Goal: Information Seeking & Learning: Check status

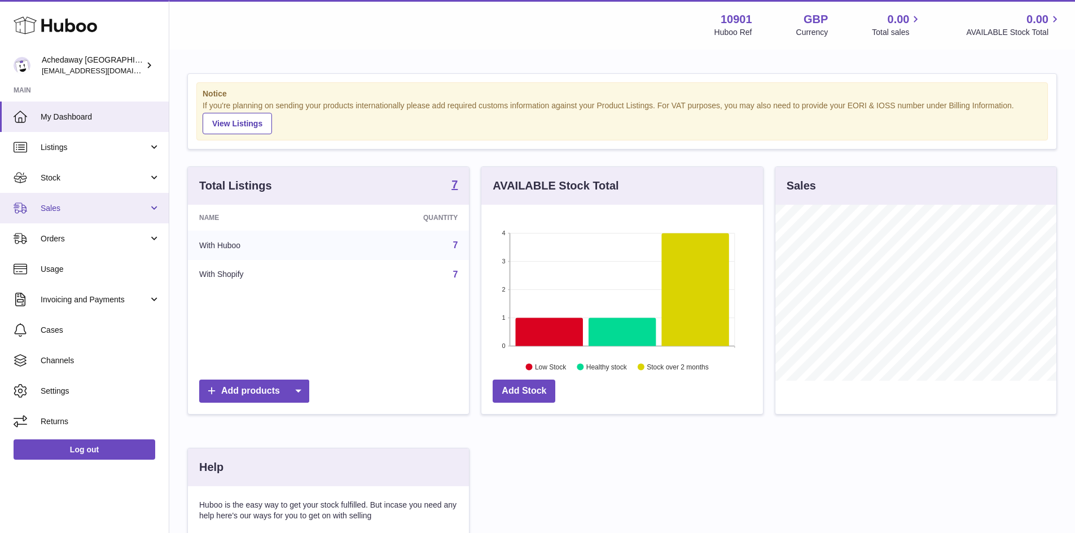
scroll to position [176, 282]
click at [55, 207] on span "Sales" at bounding box center [95, 208] width 108 height 11
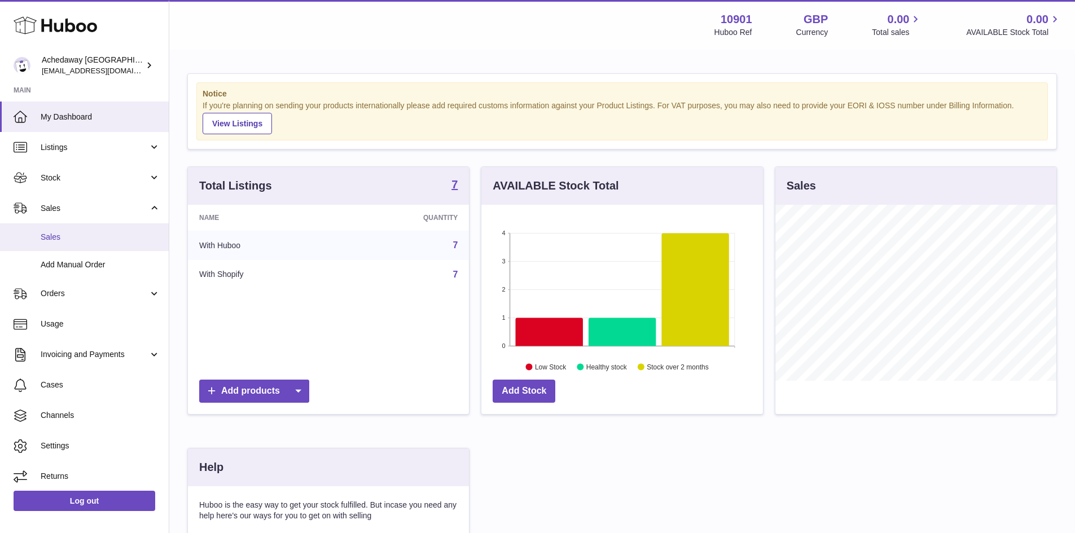
click at [81, 238] on span "Sales" at bounding box center [101, 237] width 120 height 11
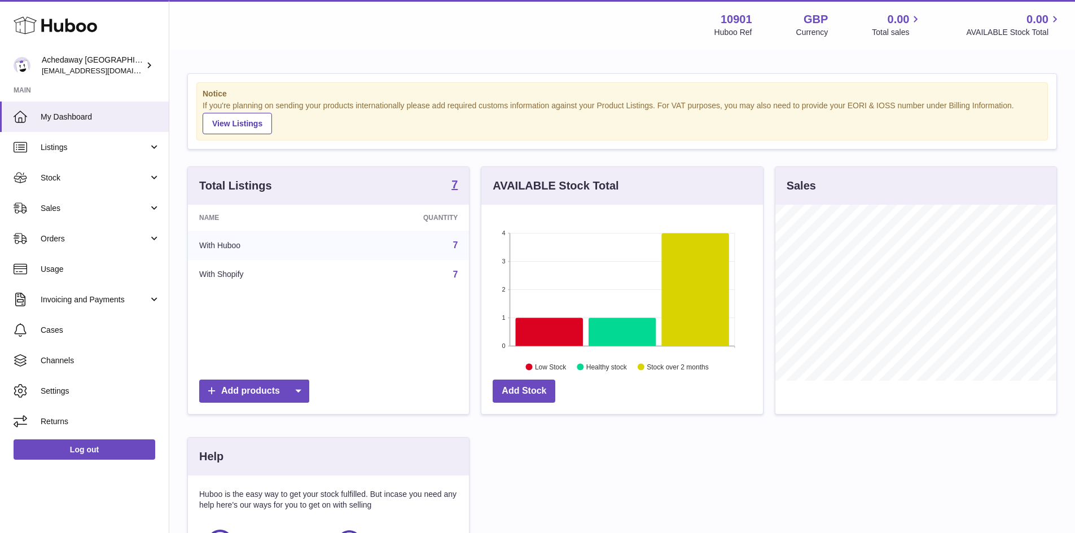
scroll to position [176, 282]
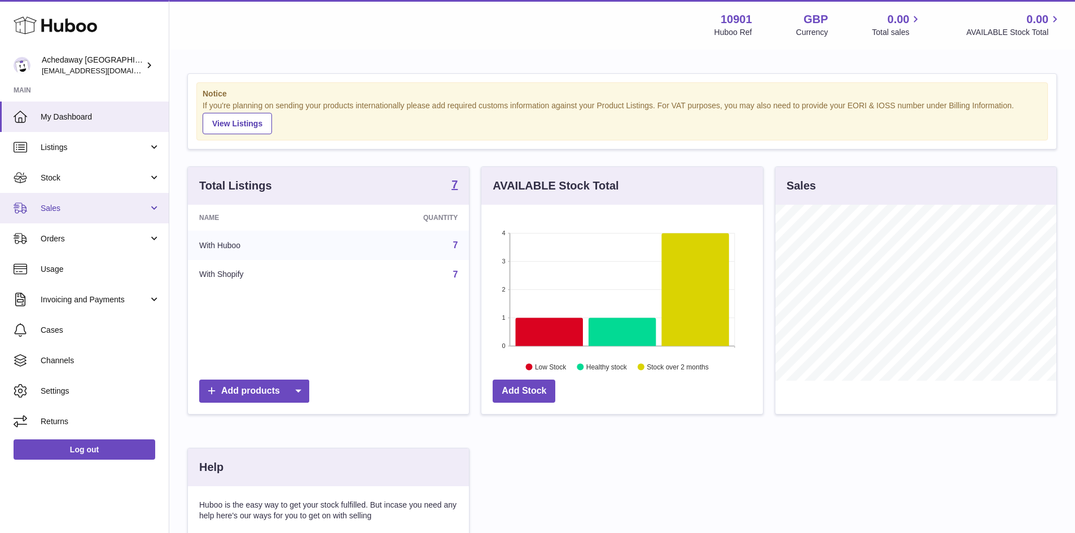
click at [129, 213] on span "Sales" at bounding box center [95, 208] width 108 height 11
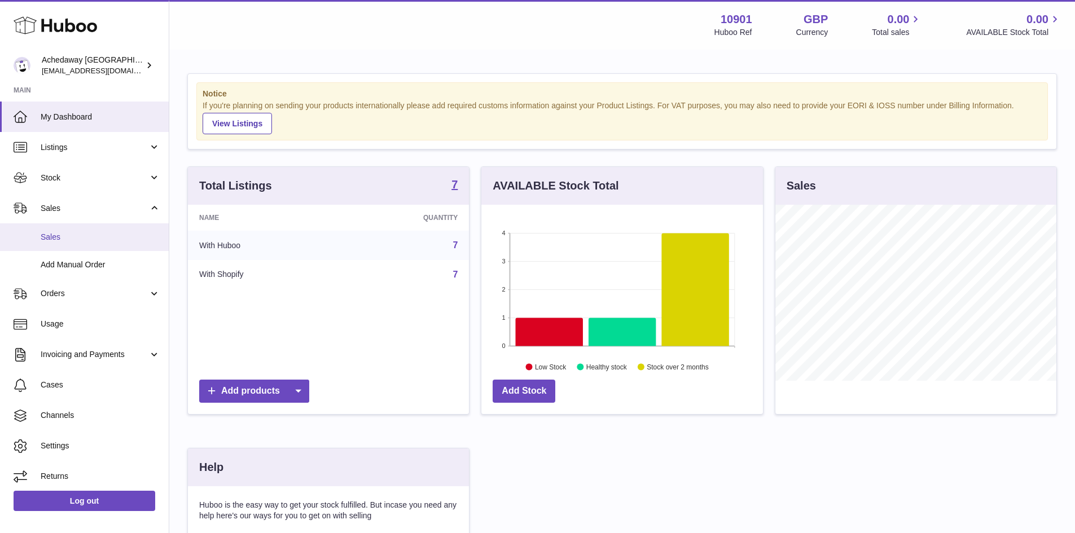
click at [117, 235] on span "Sales" at bounding box center [101, 237] width 120 height 11
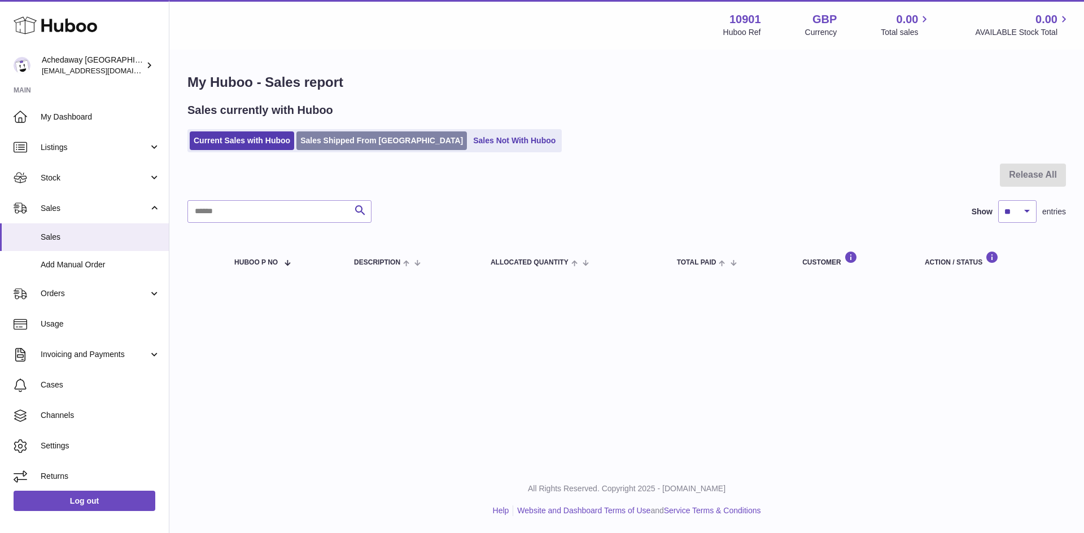
click at [344, 137] on link "Sales Shipped From Huboo" at bounding box center [381, 140] width 170 height 19
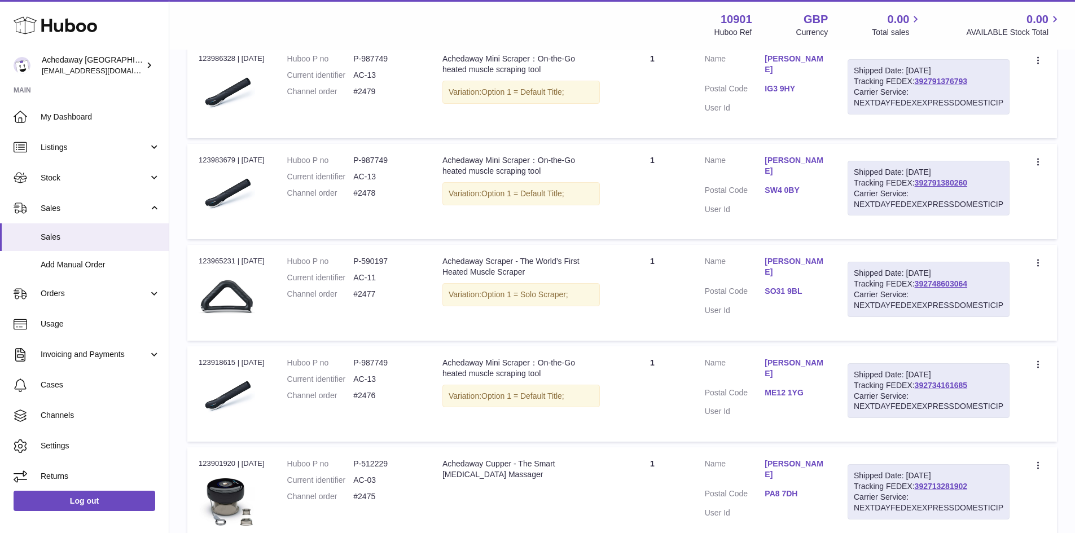
scroll to position [790, 0]
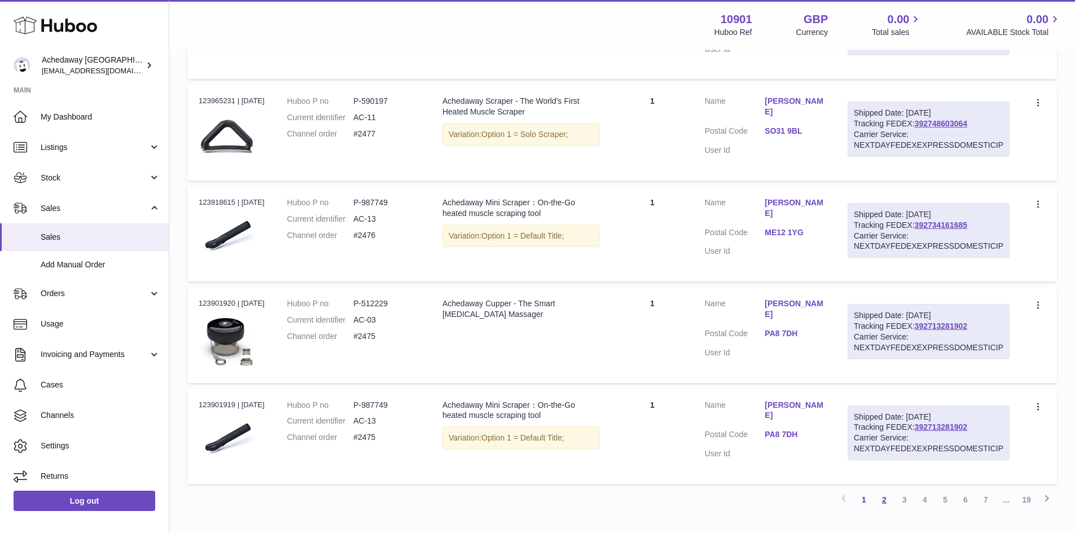
click at [884, 503] on link "2" at bounding box center [884, 500] width 20 height 20
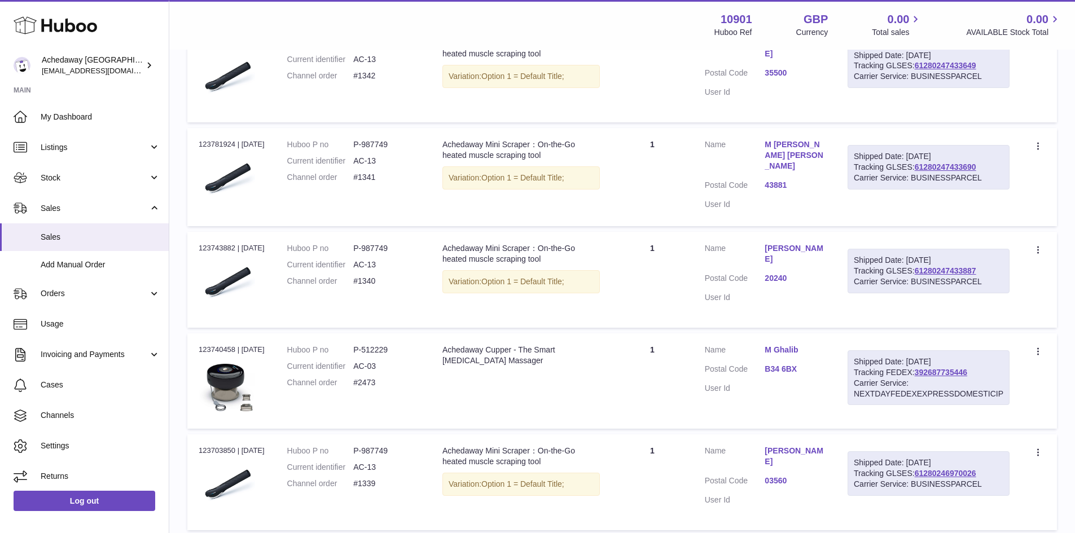
scroll to position [784, 0]
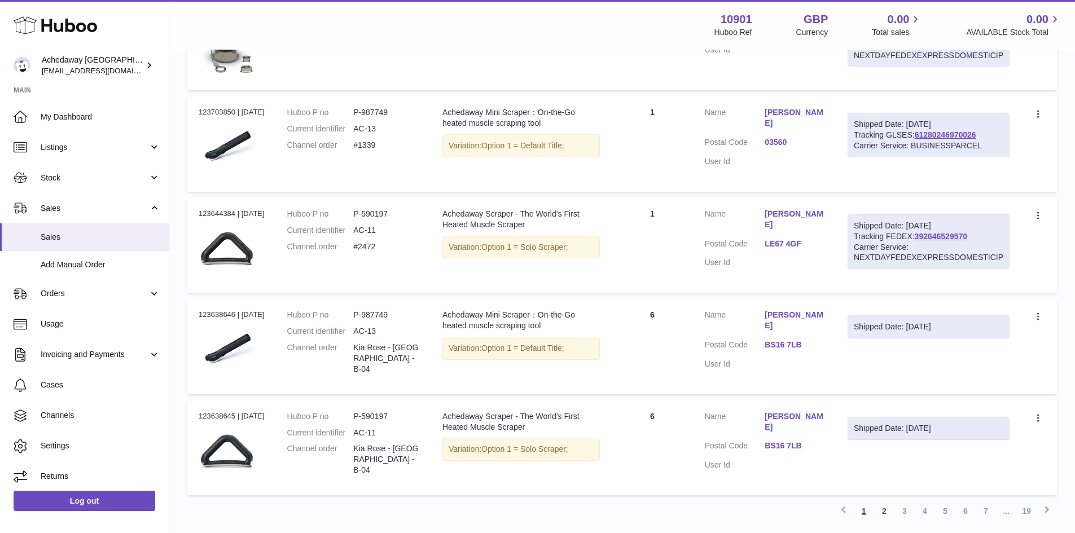
click at [860, 502] on link "1" at bounding box center [864, 511] width 20 height 20
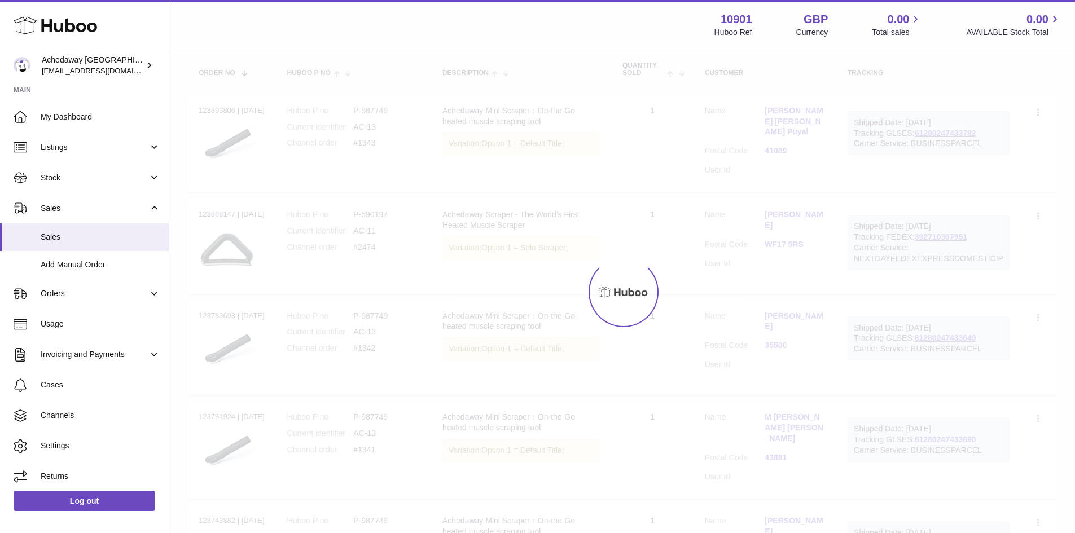
scroll to position [51, 0]
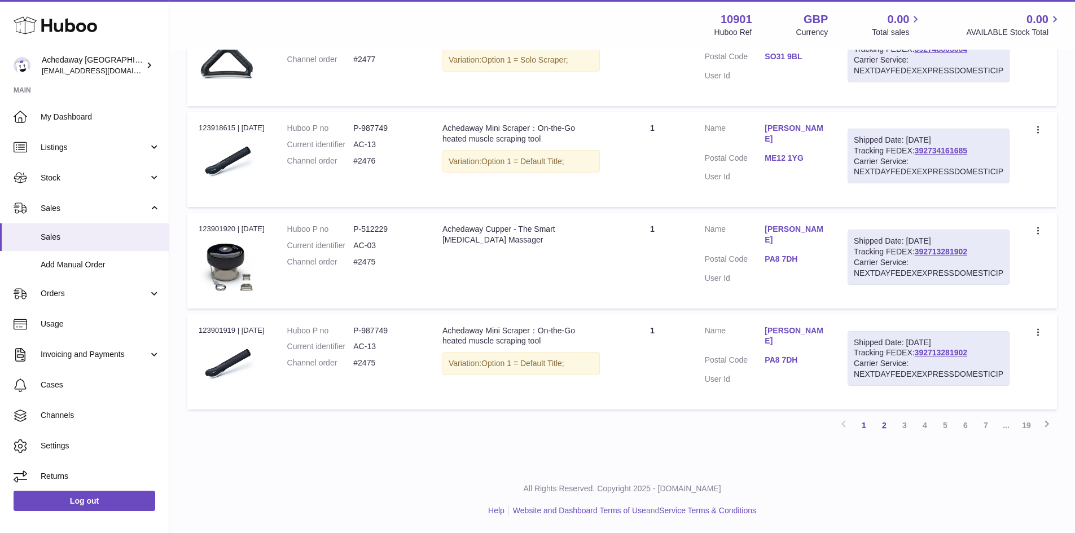
click at [883, 435] on link "2" at bounding box center [884, 425] width 20 height 20
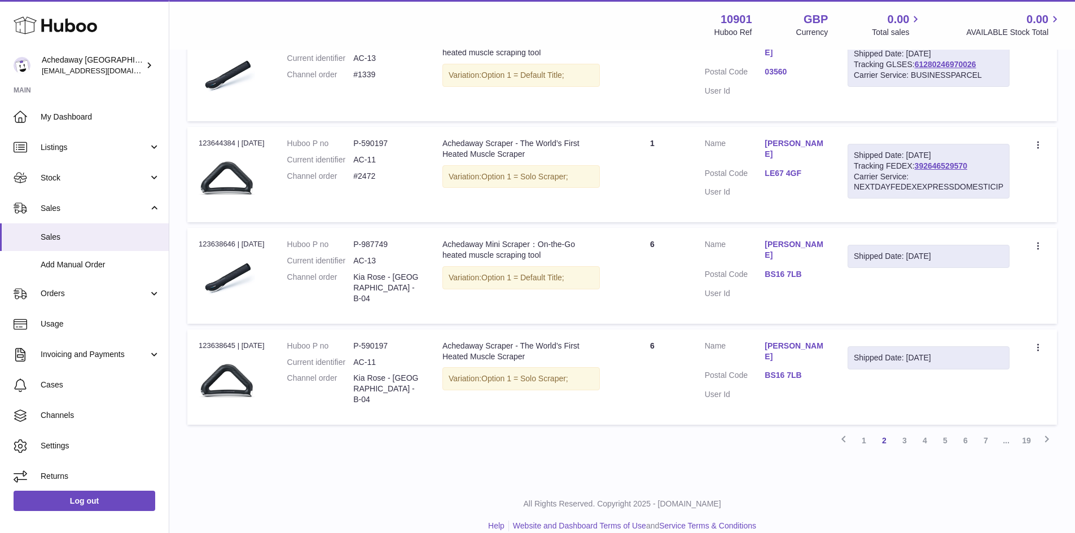
scroll to position [865, 0]
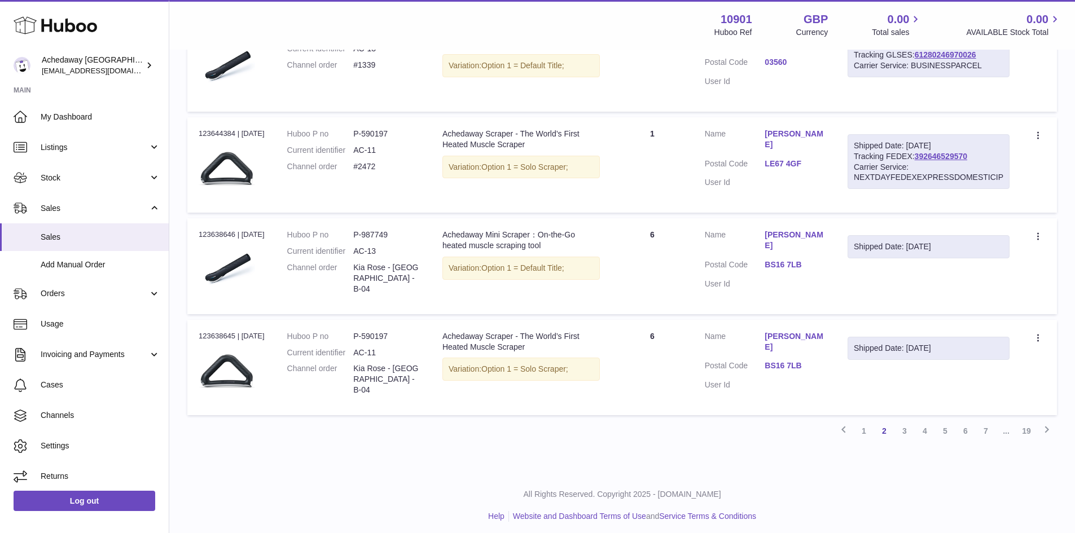
click at [783, 361] on link "BS16 7LB" at bounding box center [795, 366] width 60 height 11
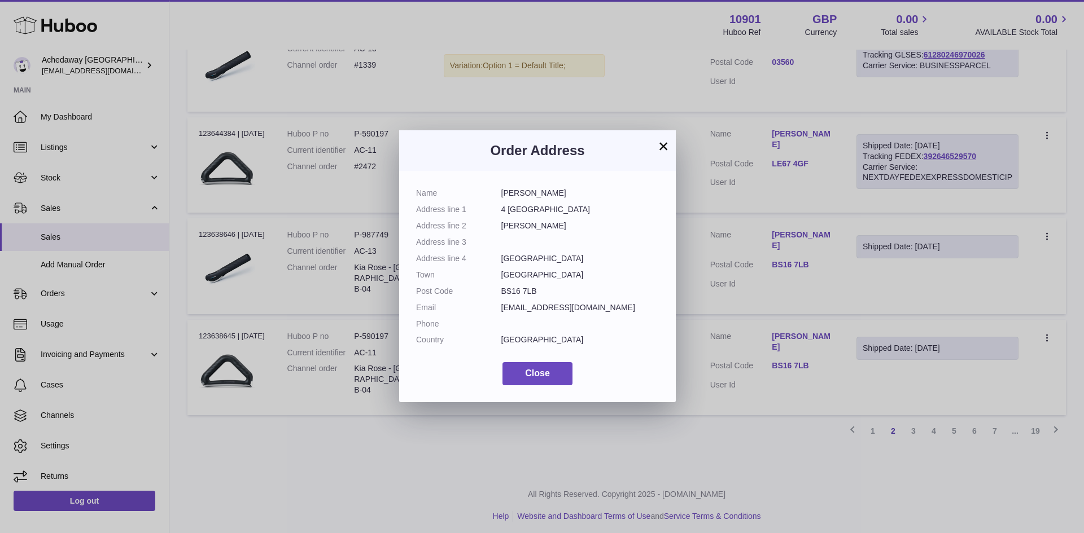
click at [524, 190] on dd "[PERSON_NAME]" at bounding box center [580, 193] width 158 height 11
click at [752, 456] on div "× Order Address Name Kia Rose Address line [GEOGRAPHIC_DATA] Address line 2 [PE…" at bounding box center [542, 266] width 1084 height 533
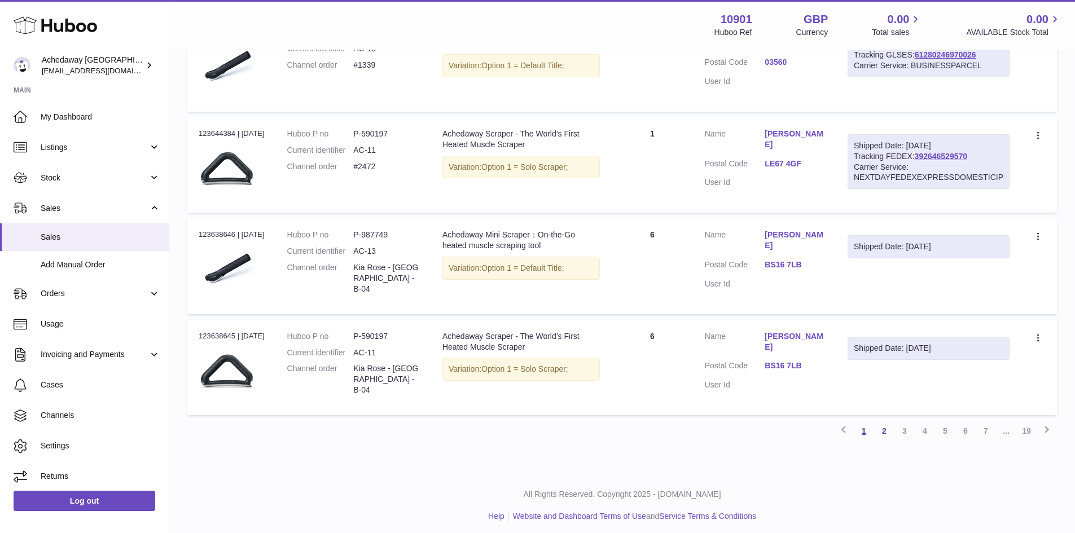
click at [864, 425] on link "1" at bounding box center [864, 431] width 20 height 20
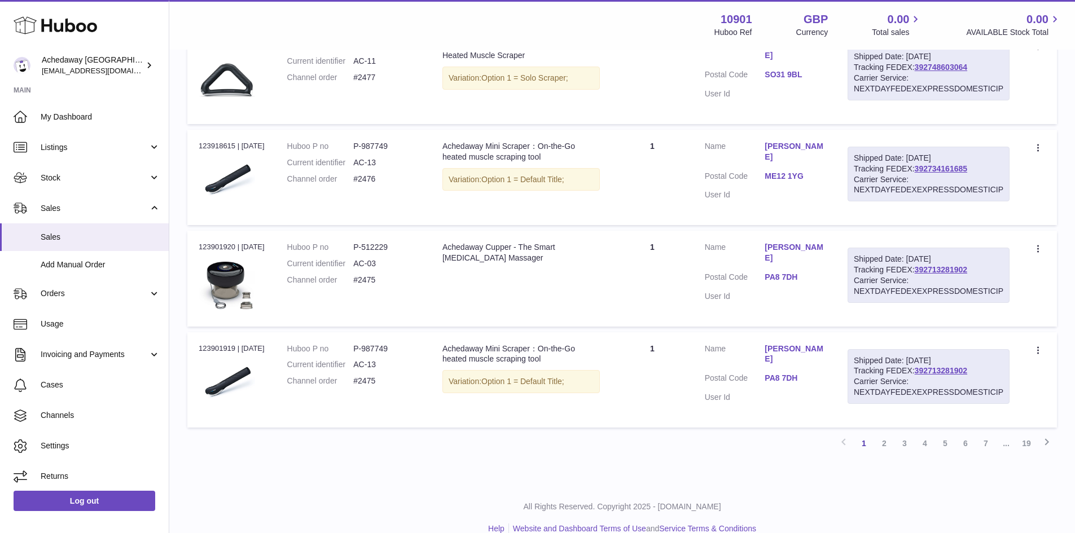
scroll to position [865, 0]
